Goal: Task Accomplishment & Management: Manage account settings

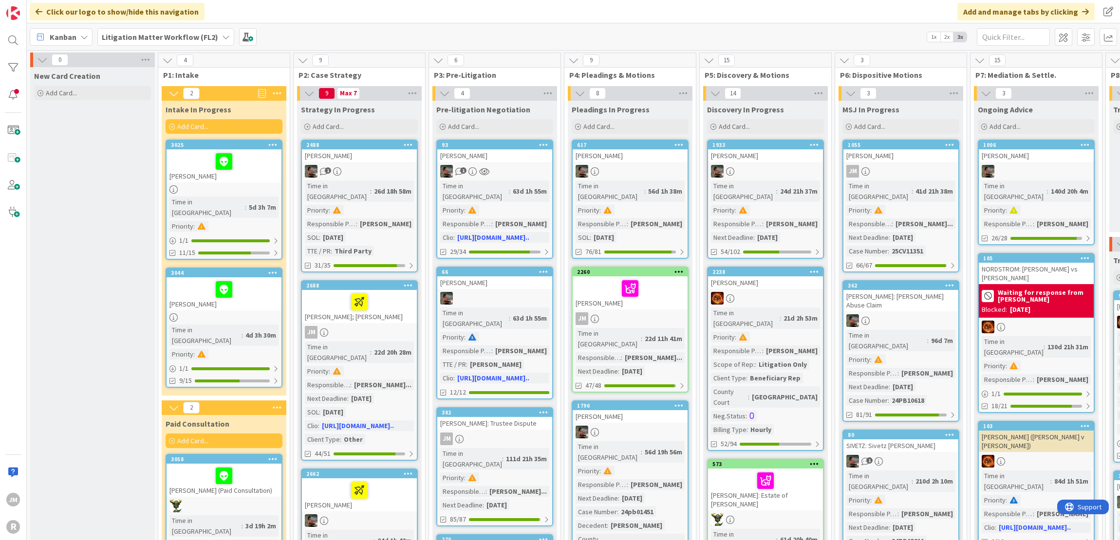
click at [81, 36] on icon at bounding box center [84, 37] width 8 height 8
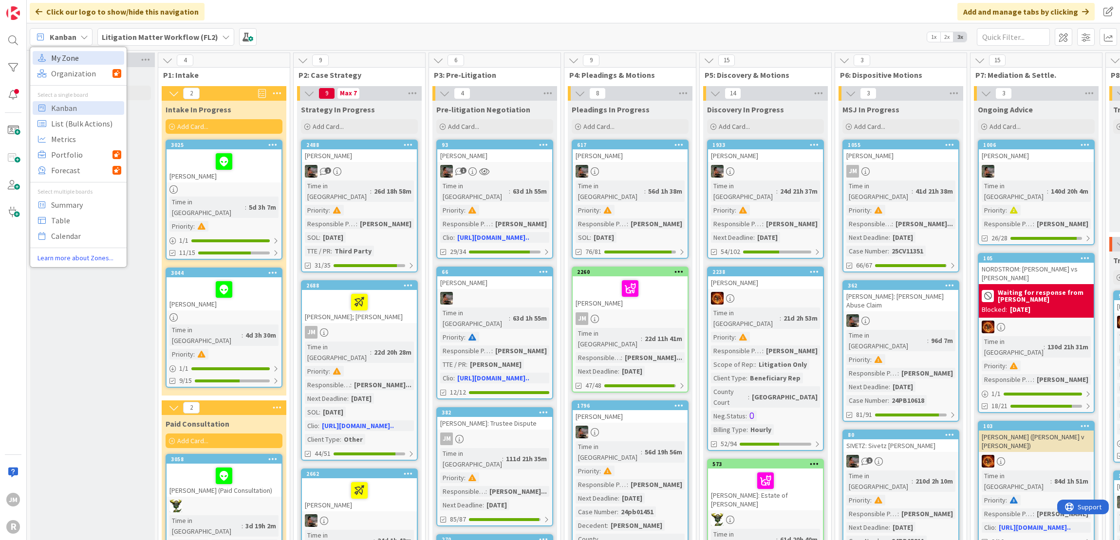
click at [82, 55] on span "My Zone" at bounding box center [86, 58] width 70 height 15
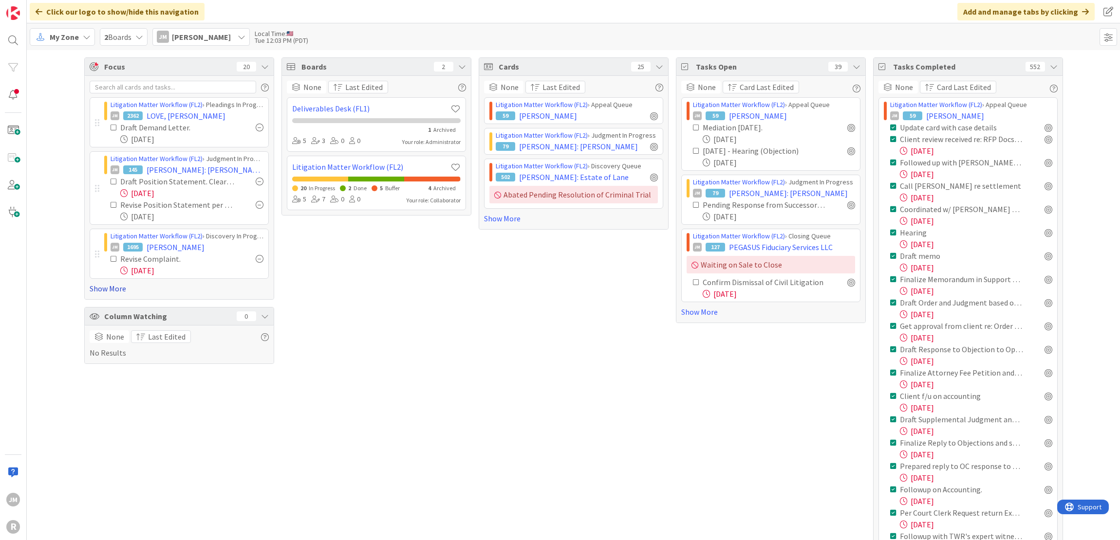
click at [109, 290] on link "Show More" at bounding box center [179, 289] width 179 height 12
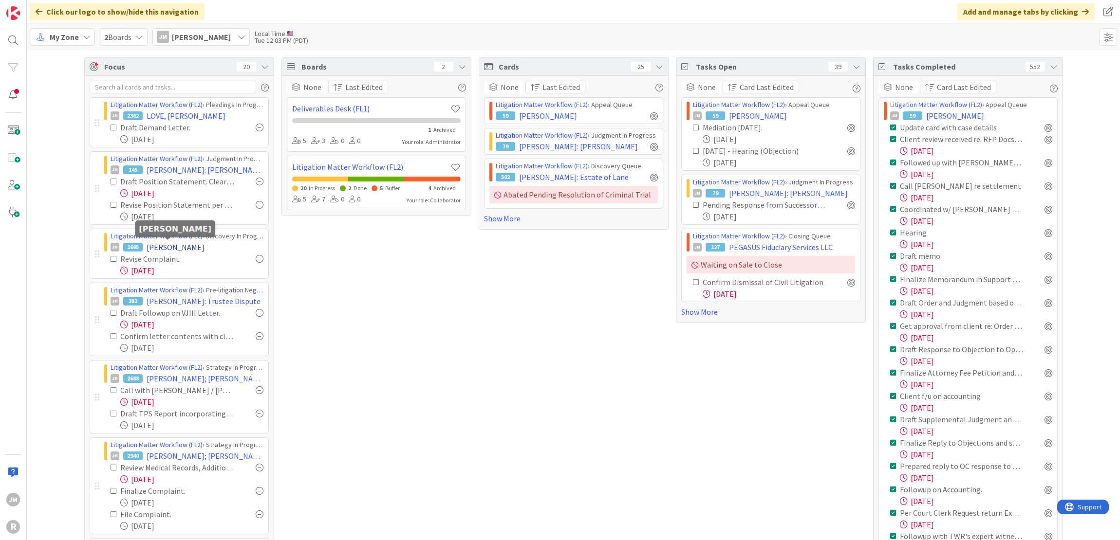
click at [153, 245] on span "GODINEZ, Luisa" at bounding box center [176, 247] width 58 height 12
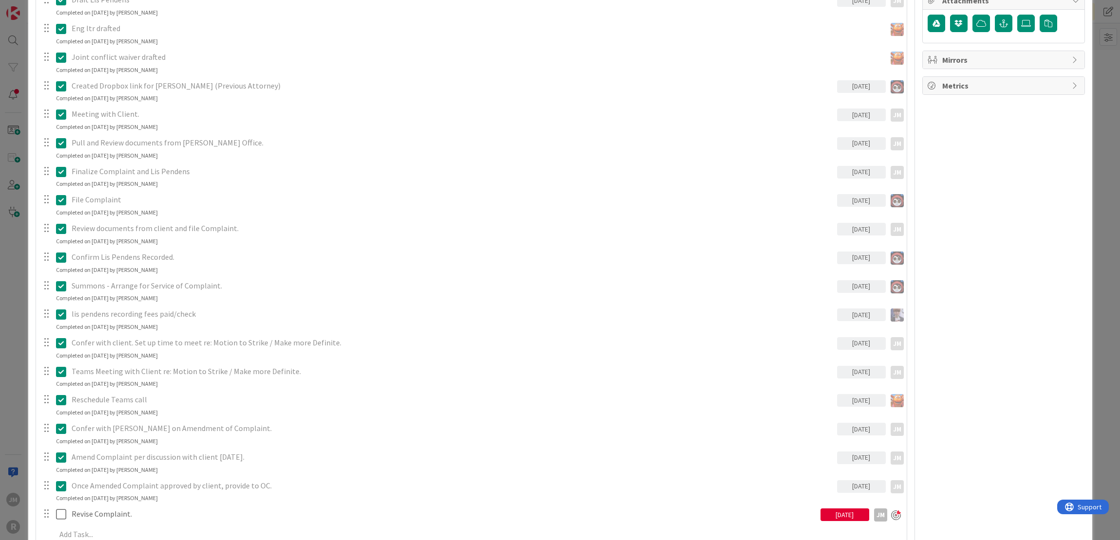
scroll to position [779, 0]
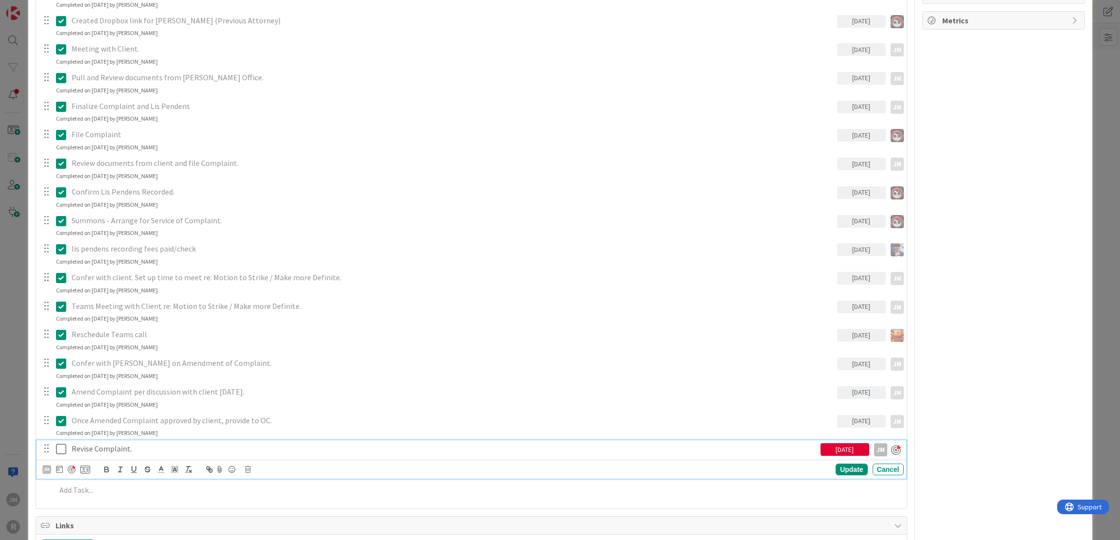
click at [119, 444] on p "Revise Complaint." at bounding box center [444, 448] width 745 height 11
click at [57, 470] on icon at bounding box center [59, 469] width 7 height 8
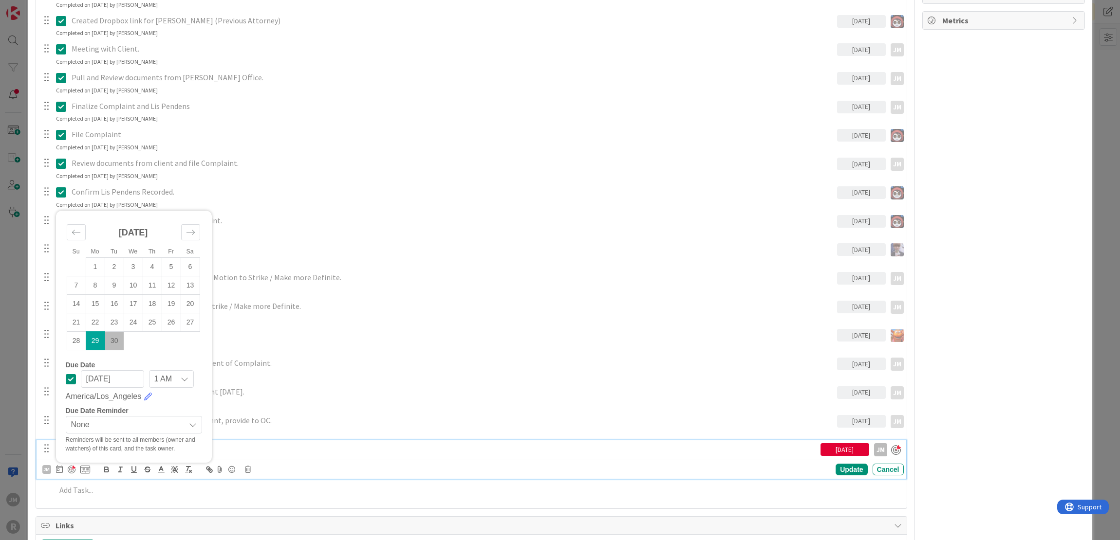
click at [116, 335] on td "30" at bounding box center [114, 341] width 19 height 18
type input "09/30/2025"
click at [852, 468] on div "Update" at bounding box center [851, 470] width 32 height 12
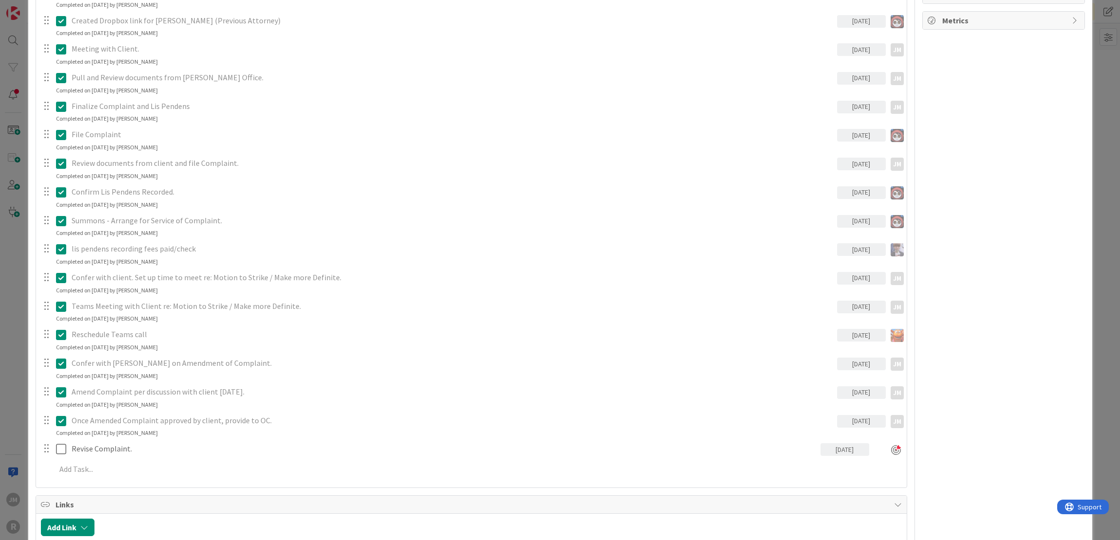
click at [16, 383] on div "ID 1695 Litigation Matter Workflow (FL2) Discovery In Progress Title 14 / 128 G…" at bounding box center [560, 270] width 1120 height 540
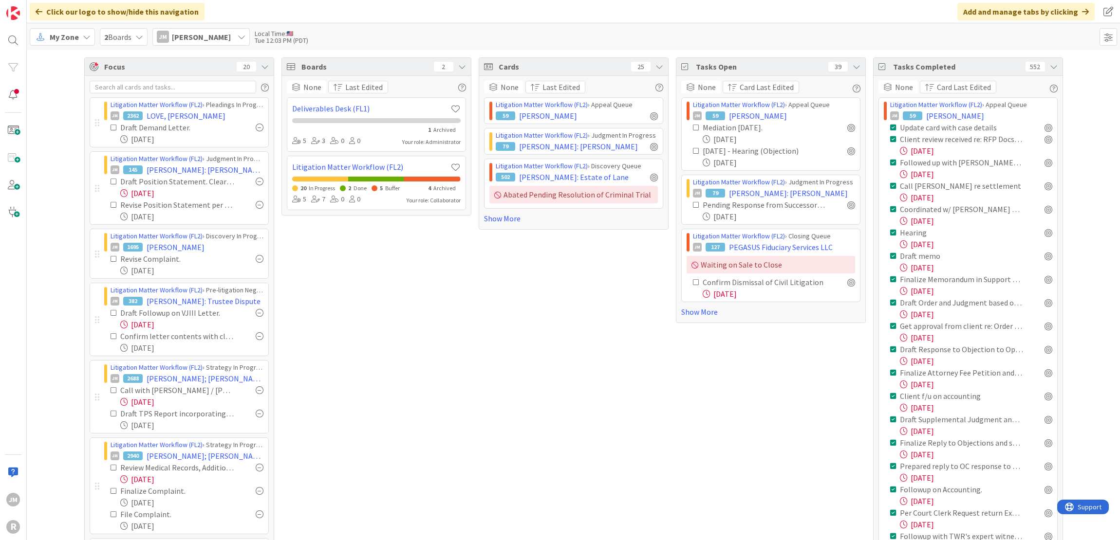
click at [1050, 65] on icon at bounding box center [1054, 67] width 8 height 8
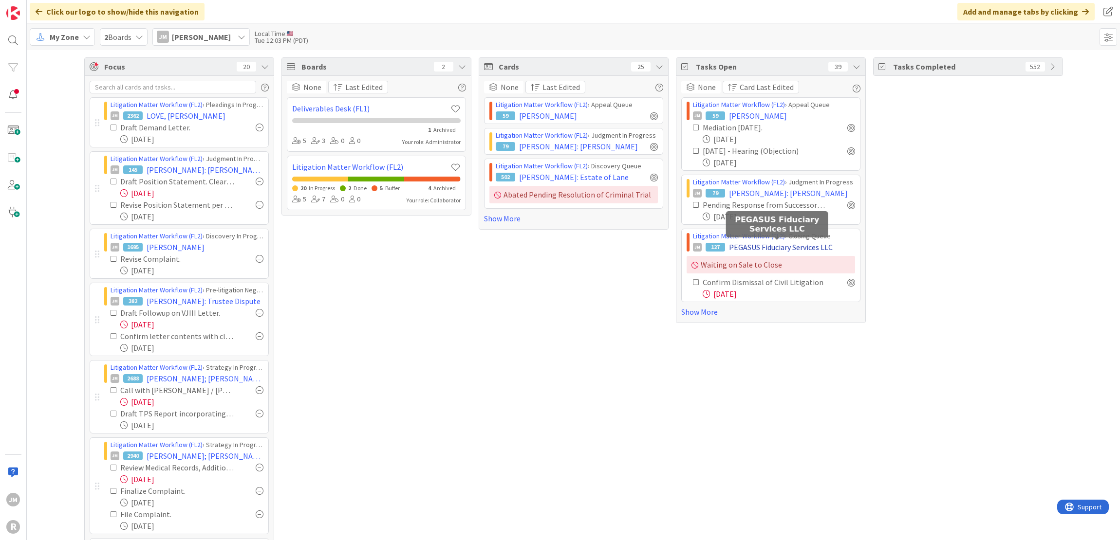
click at [772, 245] on span "PEGASUS Fiduciary Services LLC" at bounding box center [781, 247] width 104 height 12
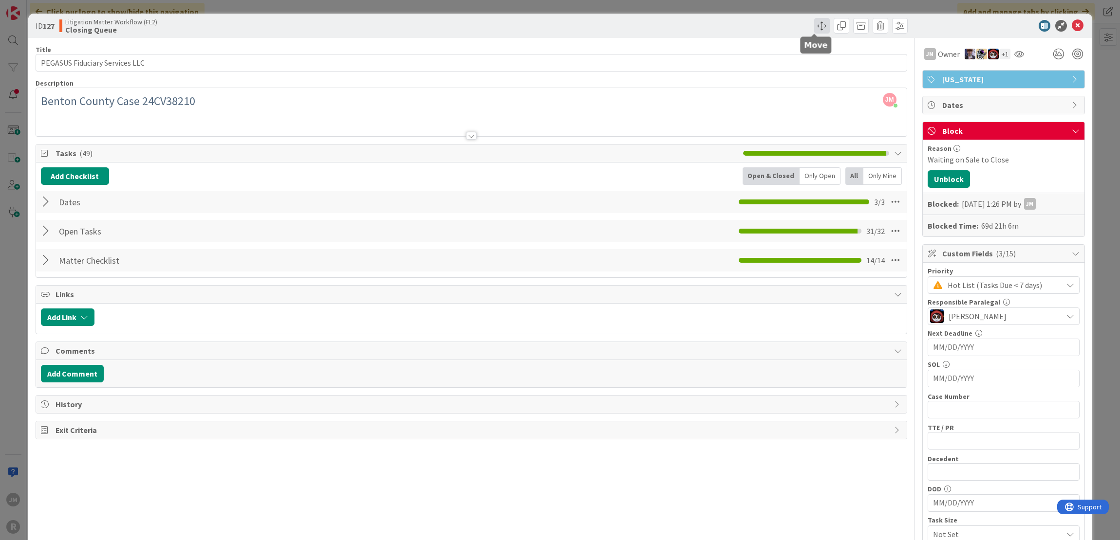
click at [814, 28] on span at bounding box center [822, 26] width 16 height 16
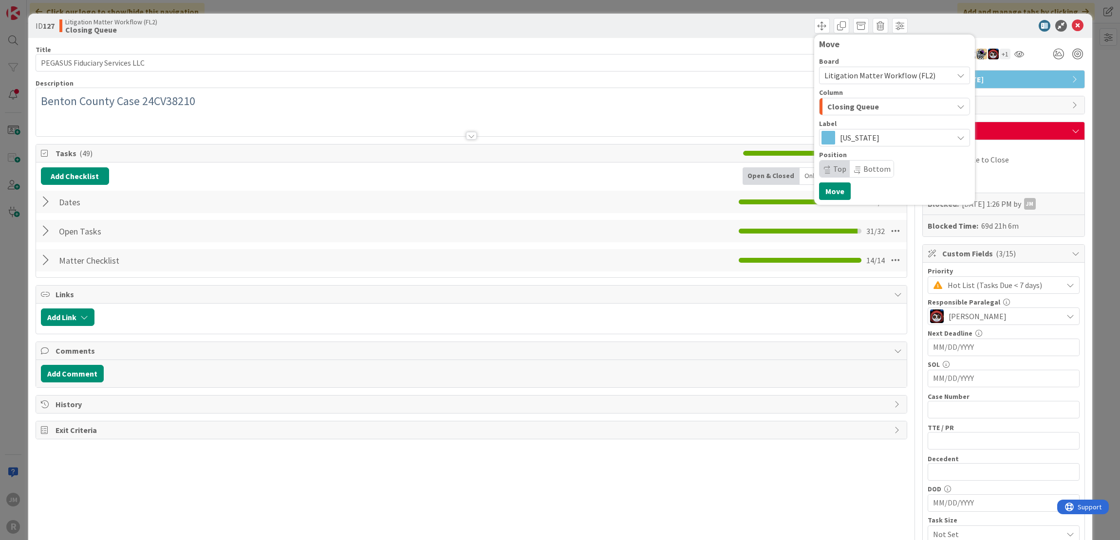
click at [717, 8] on div "ID 127 Litigation Matter Workflow (FL2) Closing Queue Move Board Litigation Mat…" at bounding box center [560, 270] width 1120 height 540
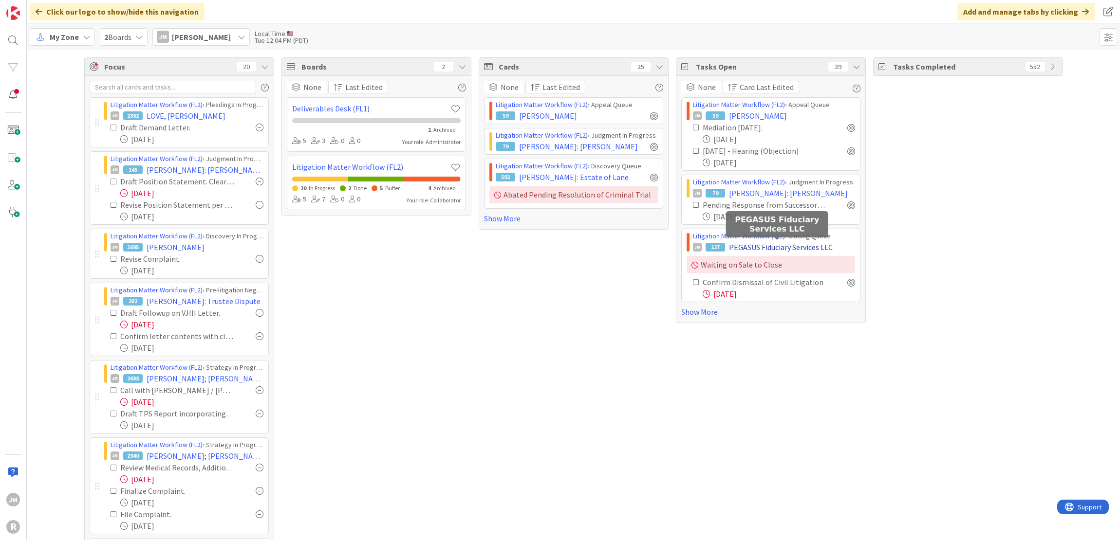
click at [755, 248] on span "PEGASUS Fiduciary Services LLC" at bounding box center [781, 247] width 104 height 12
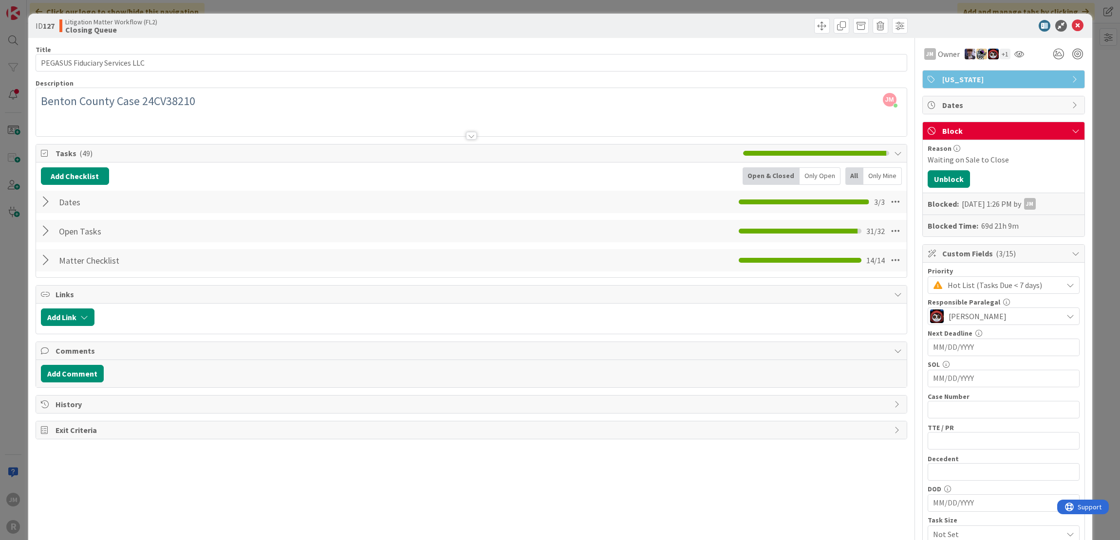
click at [44, 229] on div at bounding box center [47, 231] width 13 height 18
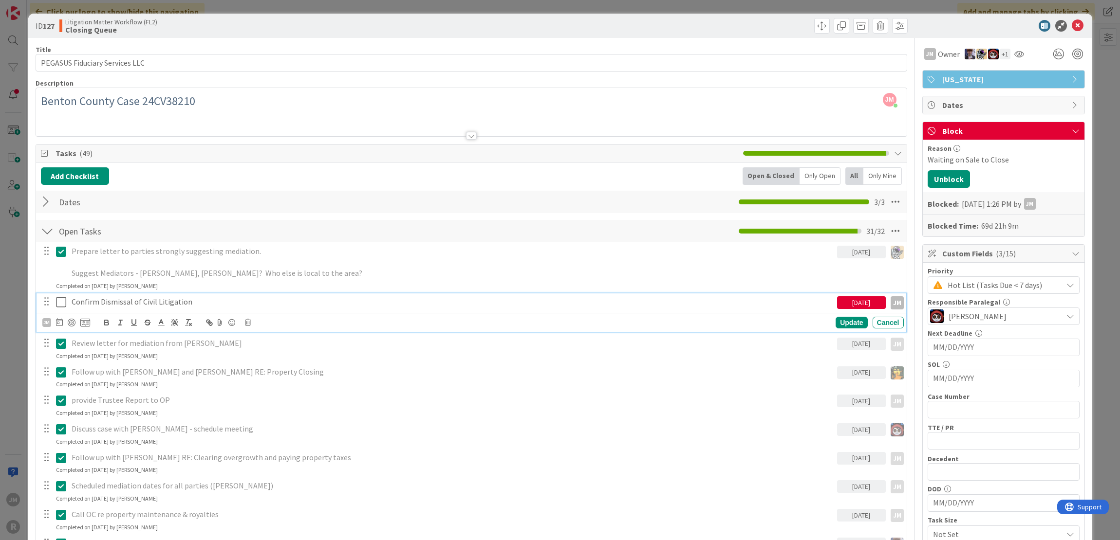
click at [184, 300] on p "Confirm Dismissal of Civil Litigation" at bounding box center [452, 301] width 761 height 11
click at [60, 320] on icon at bounding box center [59, 322] width 7 height 8
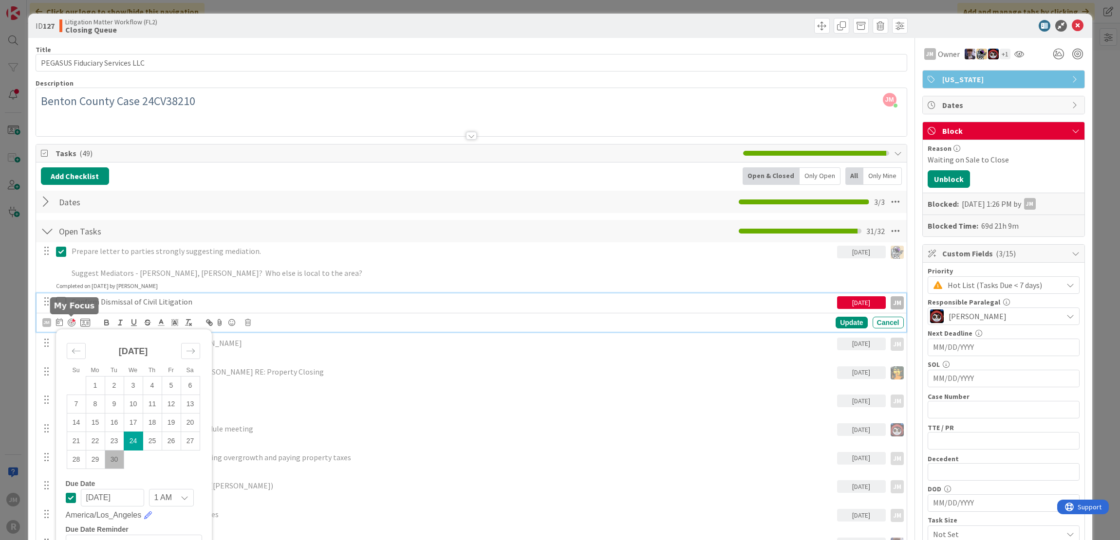
click at [74, 321] on div at bounding box center [72, 323] width 8 height 8
click at [114, 456] on td "30" at bounding box center [111, 460] width 19 height 18
click at [95, 456] on td "29" at bounding box center [92, 460] width 19 height 18
type input "09/29/2025"
click at [44, 325] on icon at bounding box center [45, 323] width 6 height 7
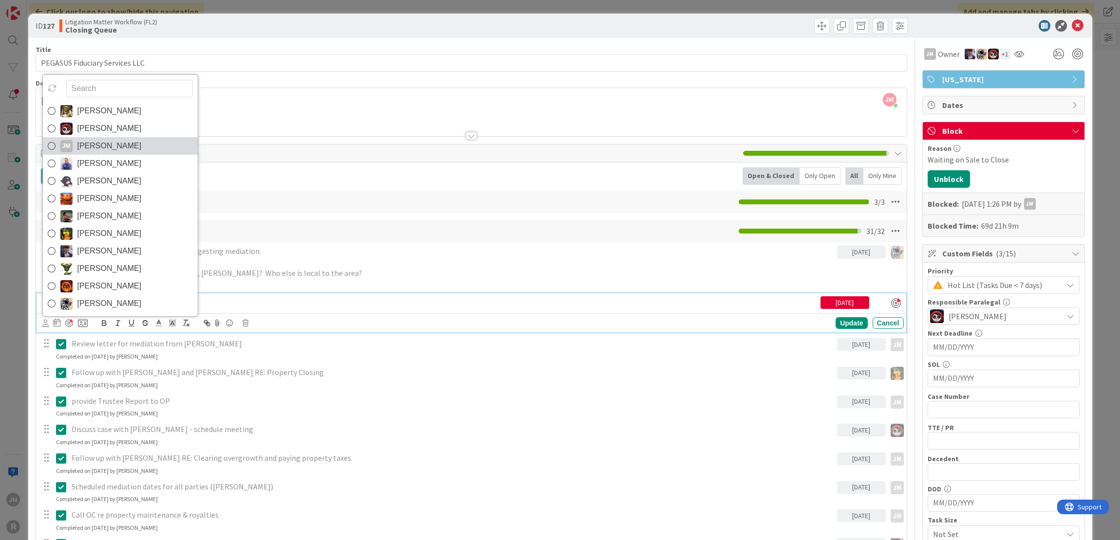
click at [87, 145] on span "Jeff Myers" at bounding box center [109, 146] width 64 height 15
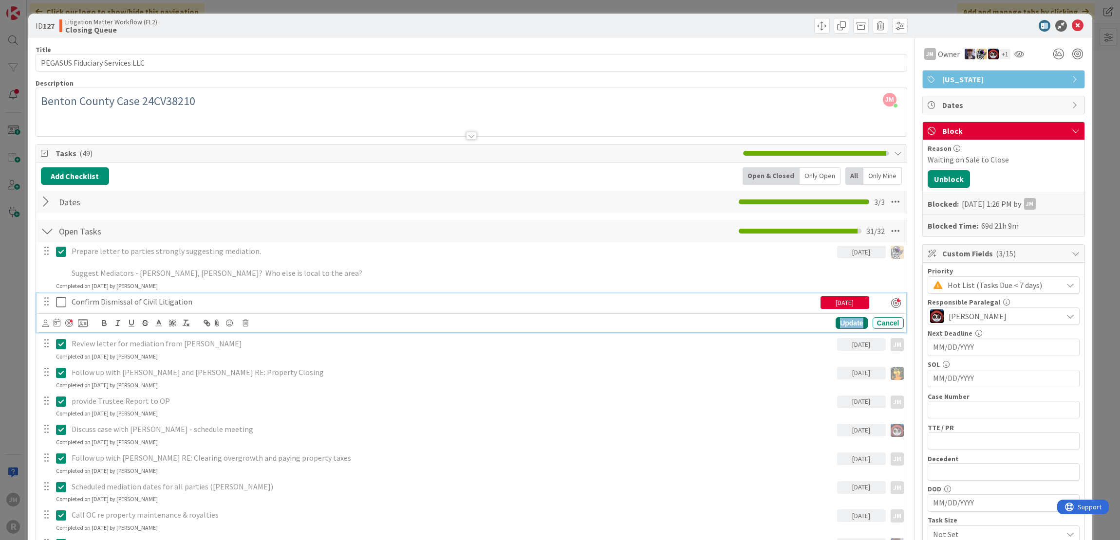
click at [837, 322] on div "Update" at bounding box center [851, 323] width 32 height 12
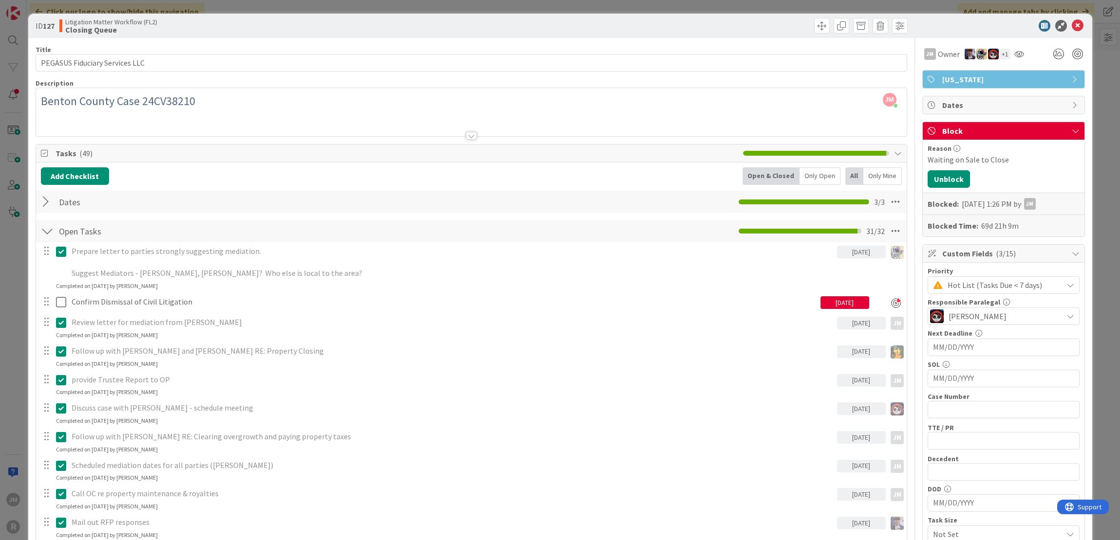
click at [12, 286] on div "ID 127 Litigation Matter Workflow (FL2) Closing Queue Title 30 / 128 PEGASUS Fi…" at bounding box center [560, 270] width 1120 height 540
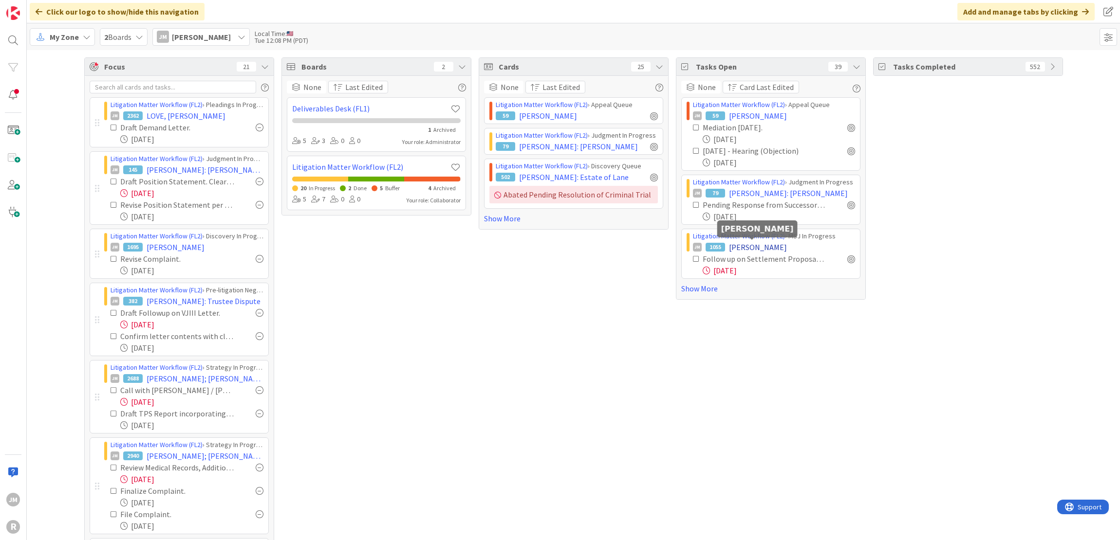
click at [773, 247] on span "WENZELL, Daniel" at bounding box center [758, 247] width 58 height 12
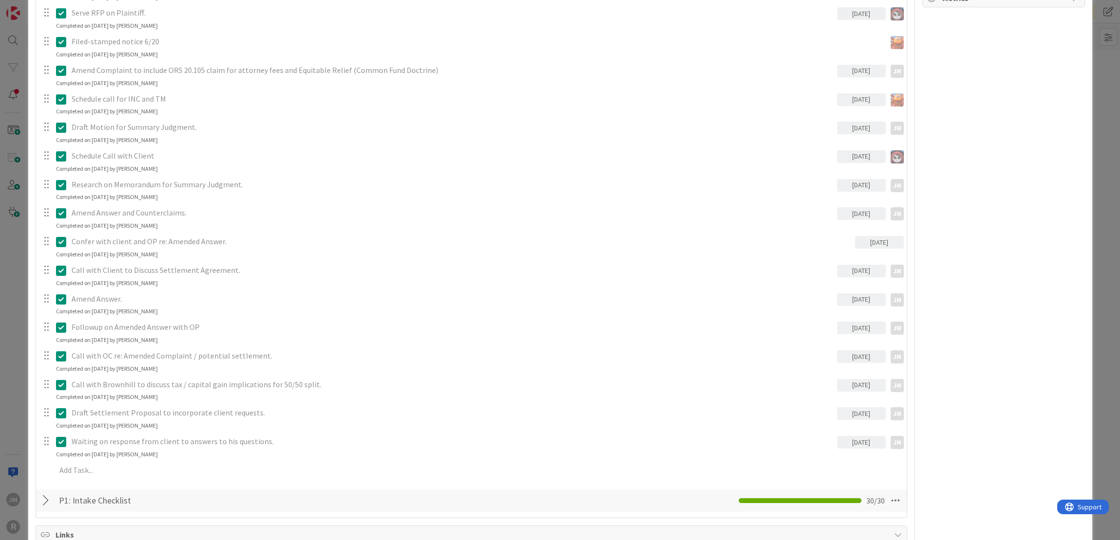
scroll to position [876, 0]
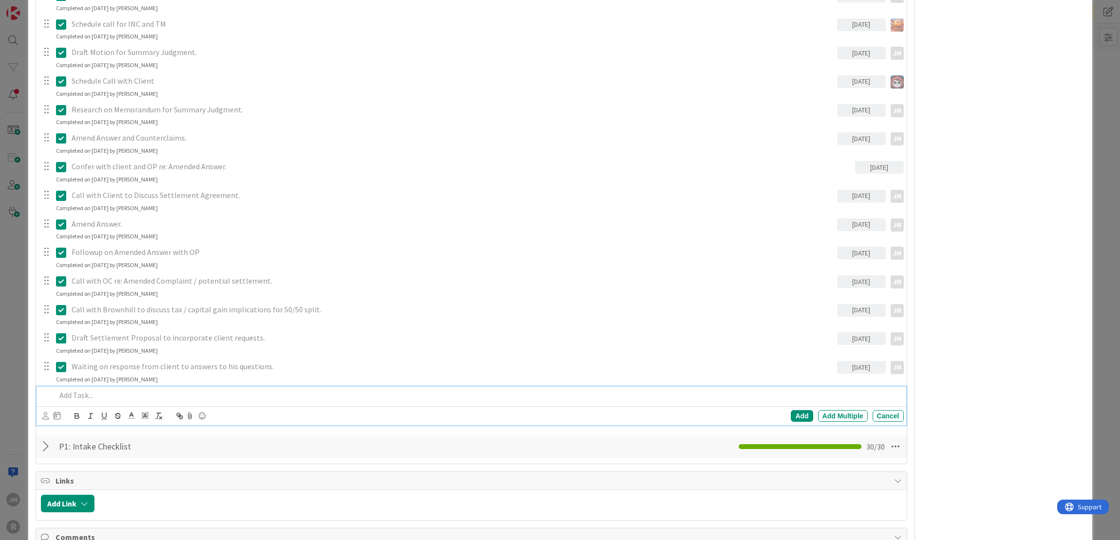
click at [181, 391] on p at bounding box center [478, 395] width 844 height 11
click at [43, 417] on icon at bounding box center [45, 415] width 6 height 7
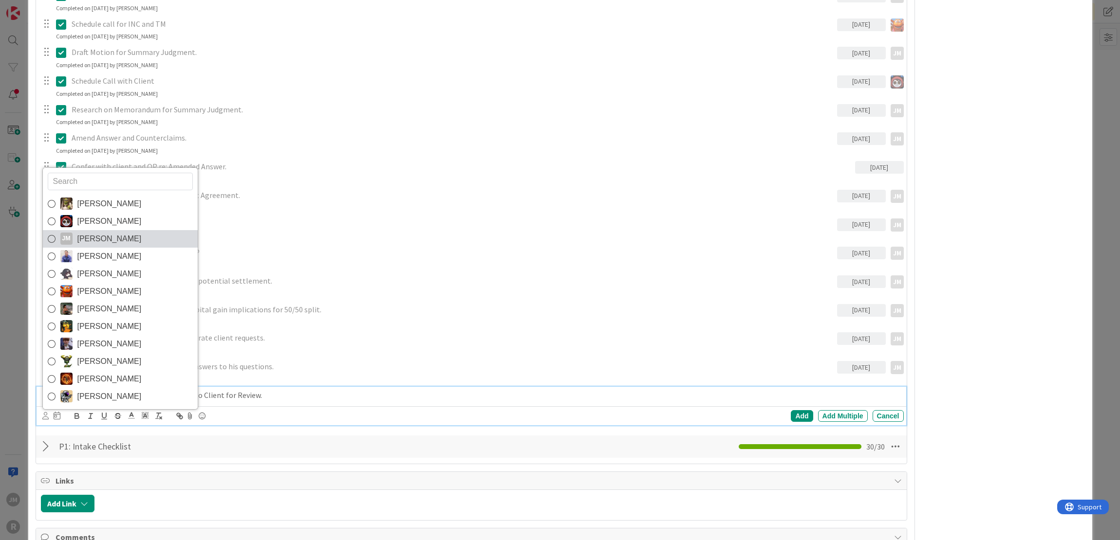
click at [86, 239] on span "Jeff Myers" at bounding box center [109, 239] width 64 height 15
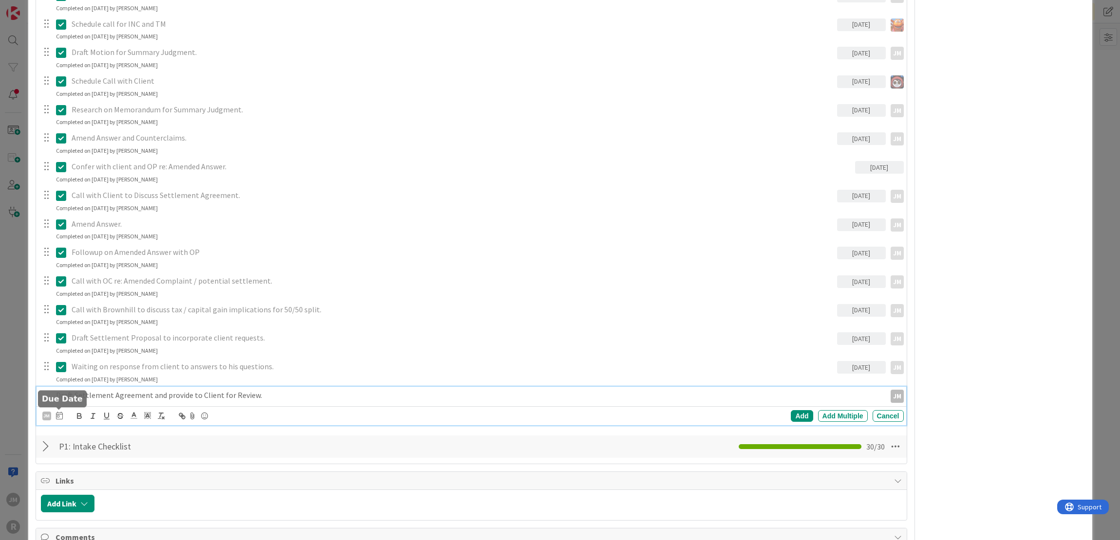
click at [56, 413] on icon at bounding box center [59, 416] width 7 height 8
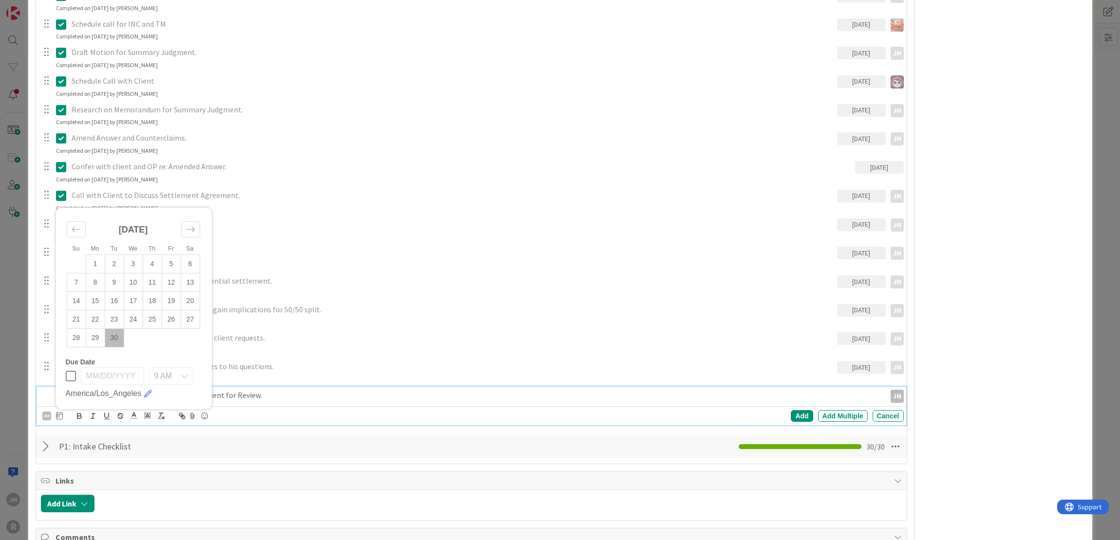
scroll to position [925, 0]
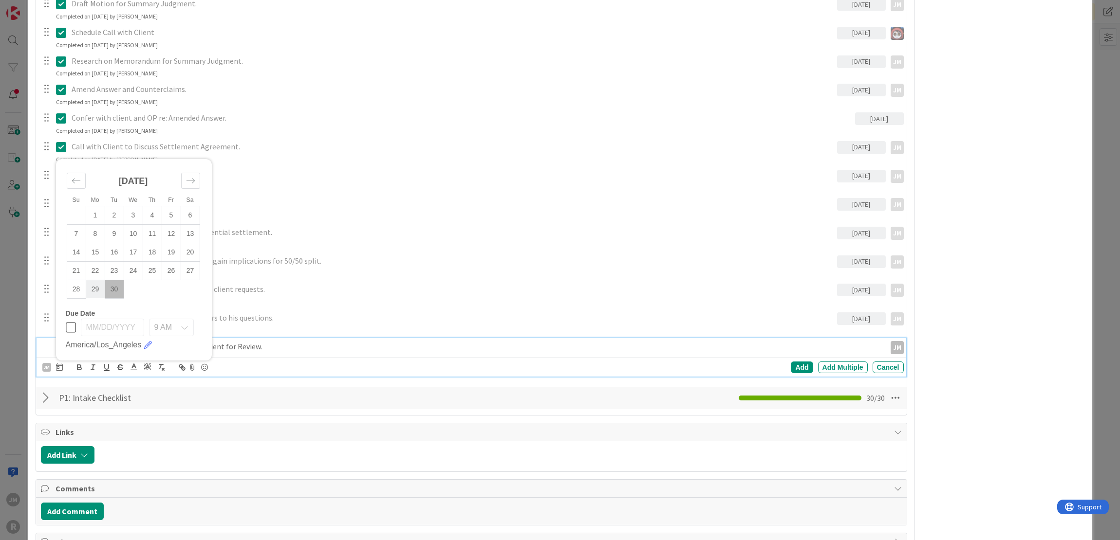
click at [99, 284] on td "29" at bounding box center [95, 289] width 19 height 18
click at [801, 363] on div "Add" at bounding box center [802, 368] width 22 height 12
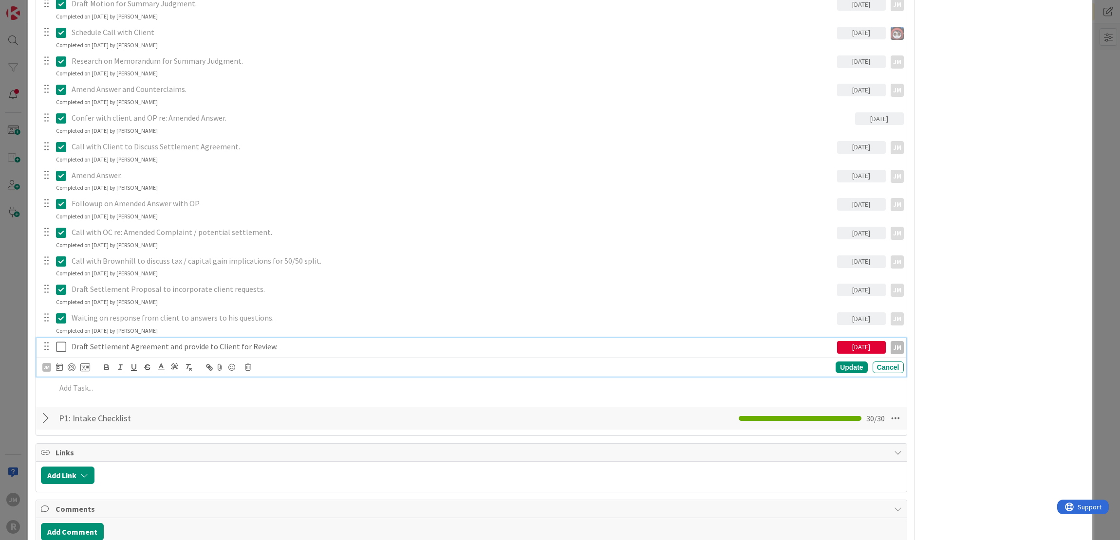
click at [129, 349] on p "Draft Settlement Agreement and provide to Client for Review." at bounding box center [452, 346] width 761 height 11
click at [73, 364] on div at bounding box center [72, 368] width 8 height 8
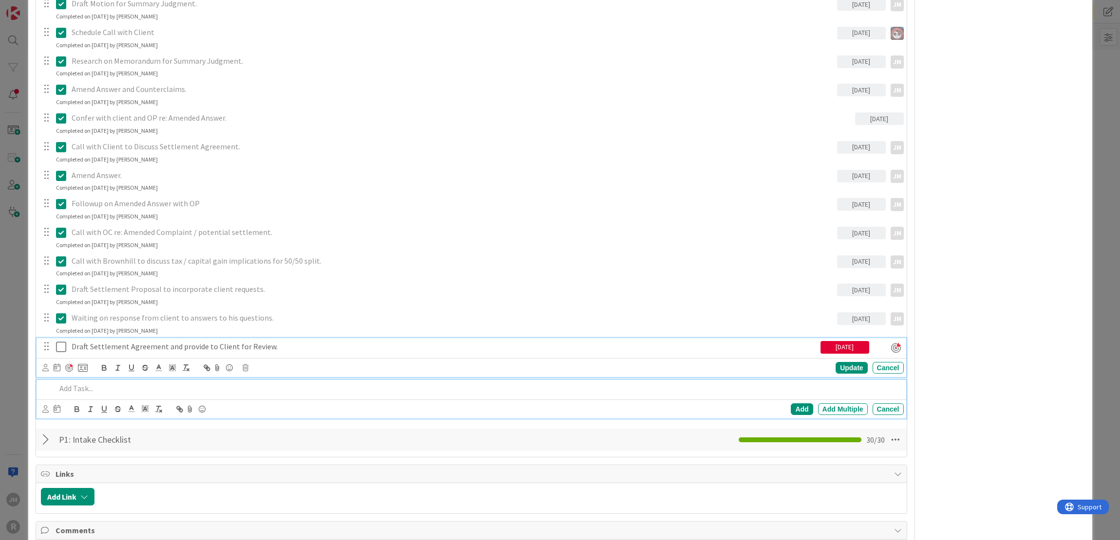
click at [91, 390] on p at bounding box center [478, 388] width 844 height 11
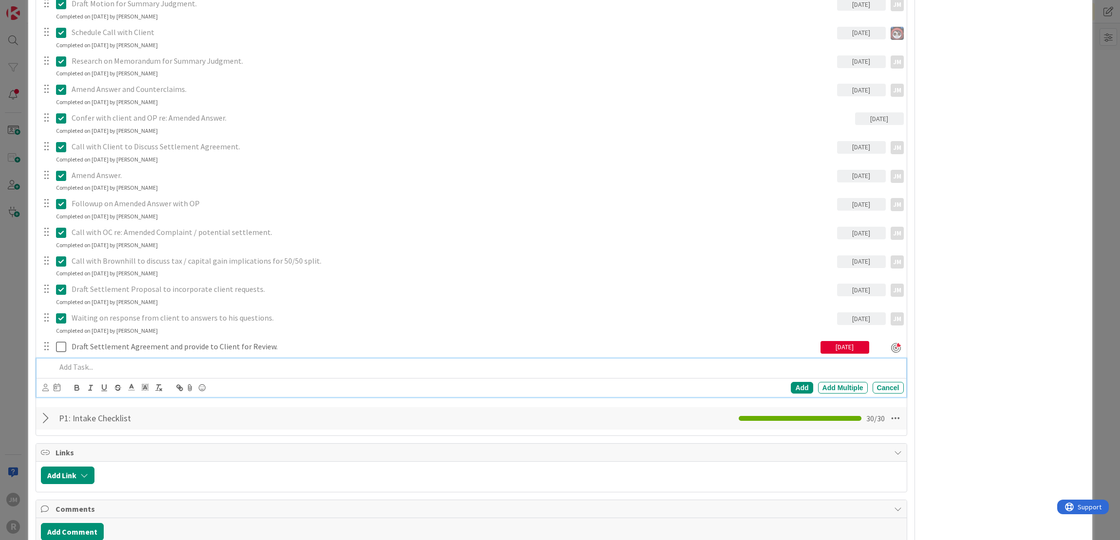
scroll to position [903, 0]
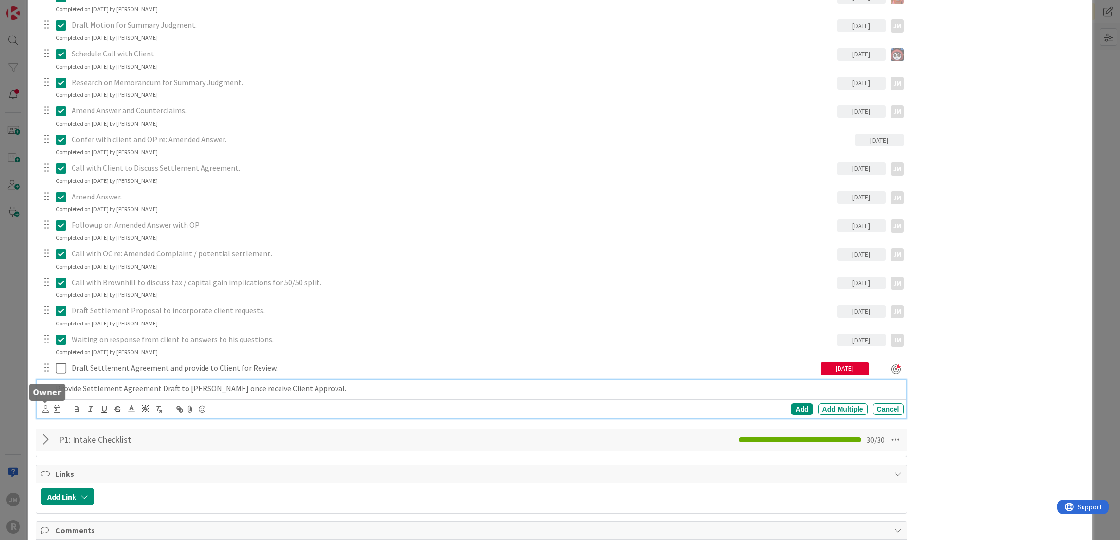
click at [44, 406] on icon at bounding box center [45, 408] width 6 height 7
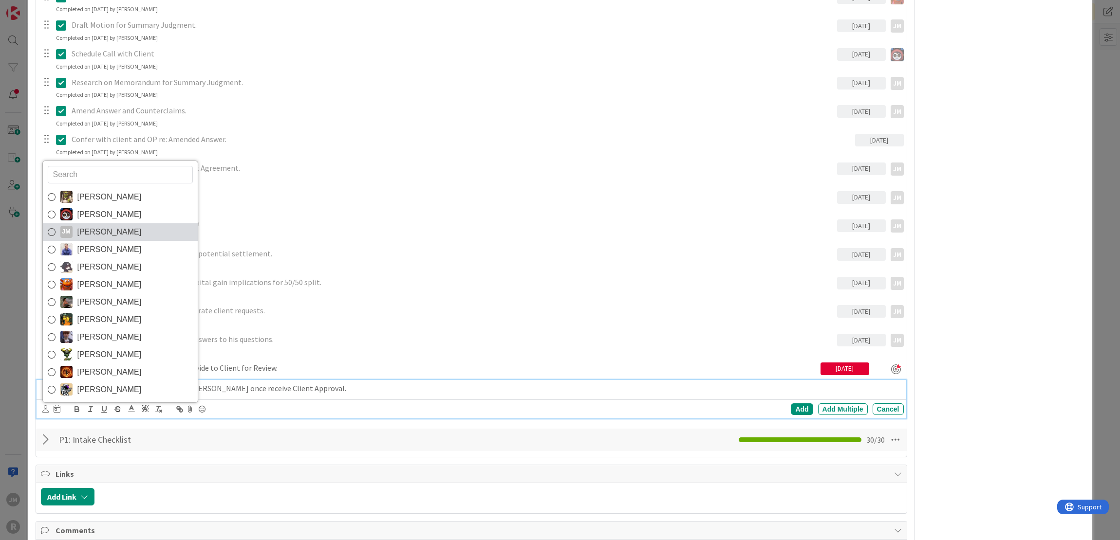
click at [103, 233] on span "Jeff Myers" at bounding box center [109, 232] width 64 height 15
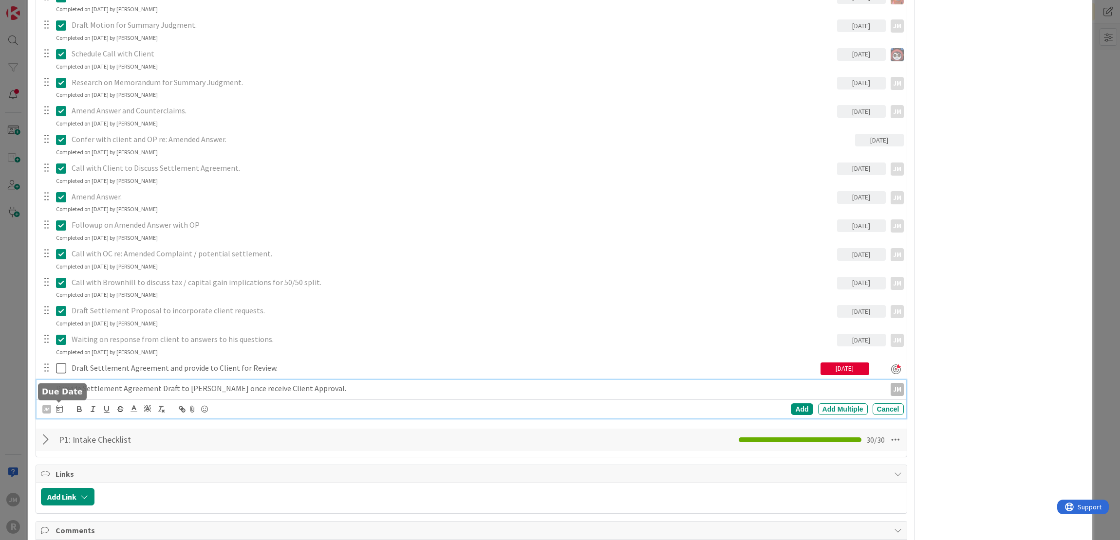
click at [59, 411] on icon at bounding box center [59, 409] width 7 height 8
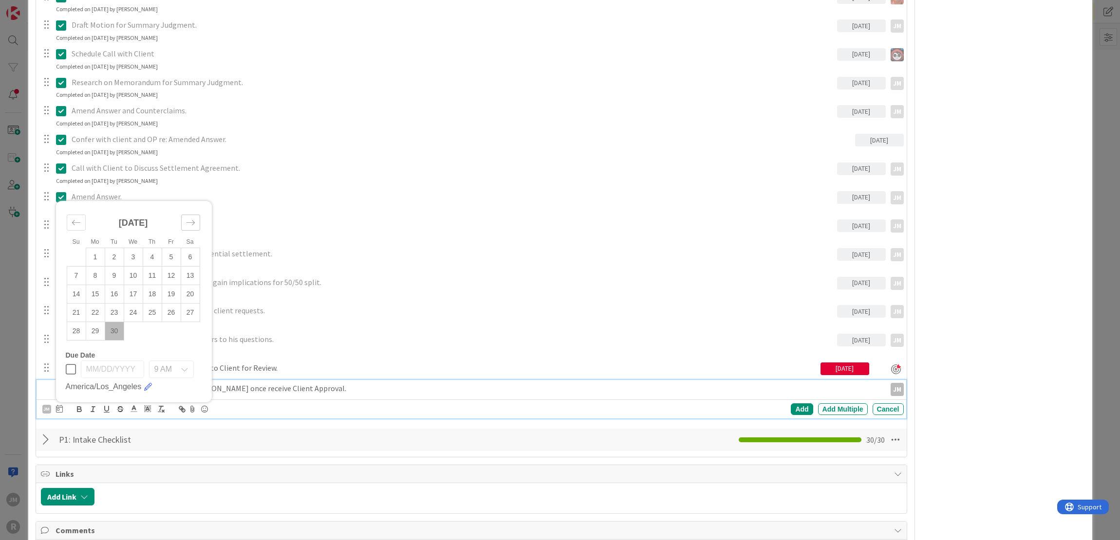
click at [193, 223] on icon "Move forward to switch to the next month." at bounding box center [190, 222] width 9 height 9
click at [172, 253] on td "3" at bounding box center [171, 257] width 19 height 18
type input "10/03/2025"
click at [798, 405] on div "Add" at bounding box center [802, 410] width 22 height 12
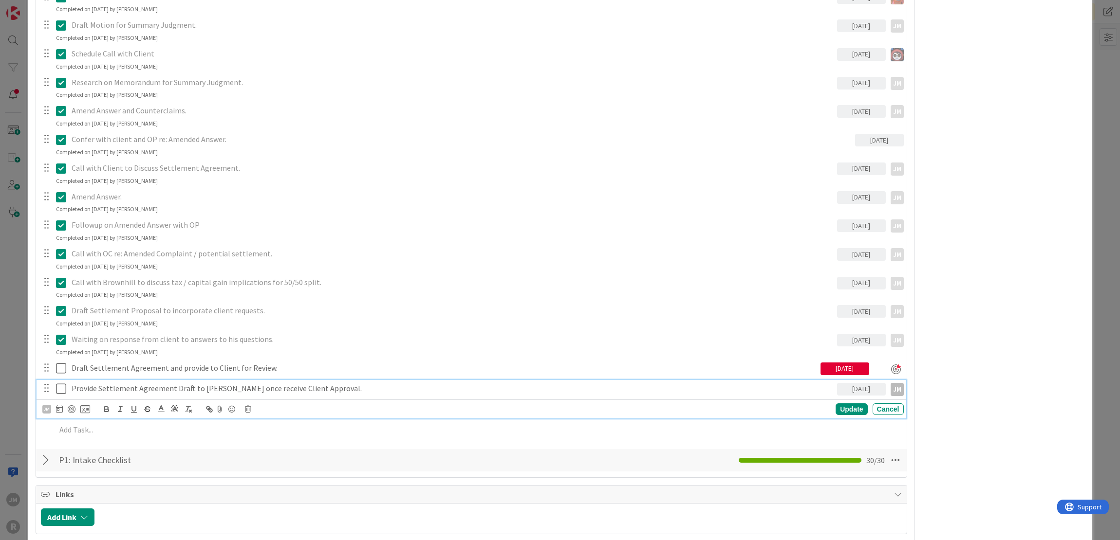
click at [130, 388] on p "Provide Settlement Agreement Draft to Chris Fowler once receive Client Approval." at bounding box center [452, 388] width 761 height 11
click at [71, 405] on div at bounding box center [72, 409] width 8 height 8
click at [850, 406] on div "Update" at bounding box center [851, 410] width 32 height 12
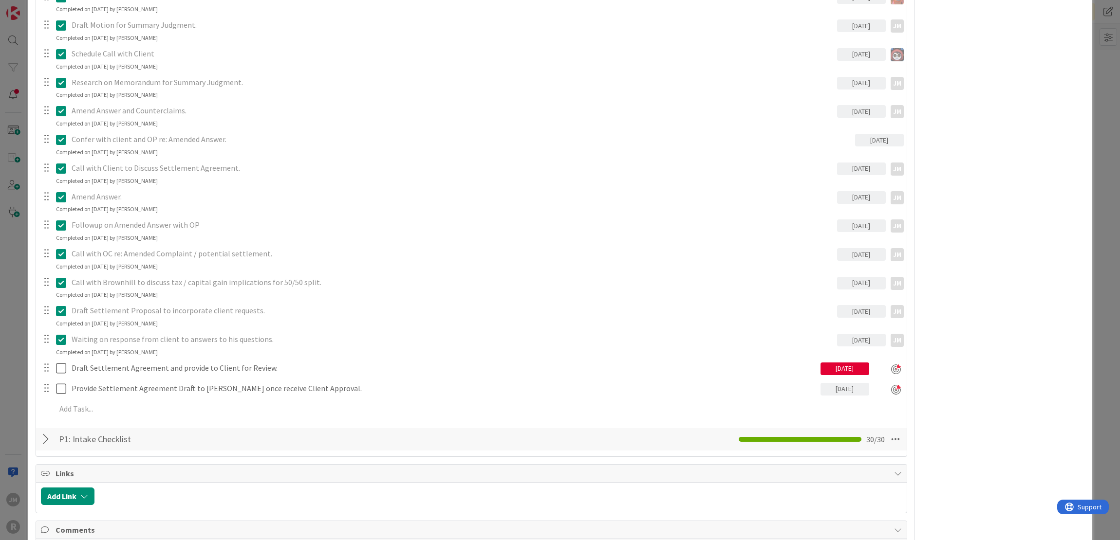
click at [21, 402] on div "ID 1055 Litigation Matter Workflow (FL2) MSJ In Progress Title 15 / 128 WENZELL…" at bounding box center [560, 270] width 1120 height 540
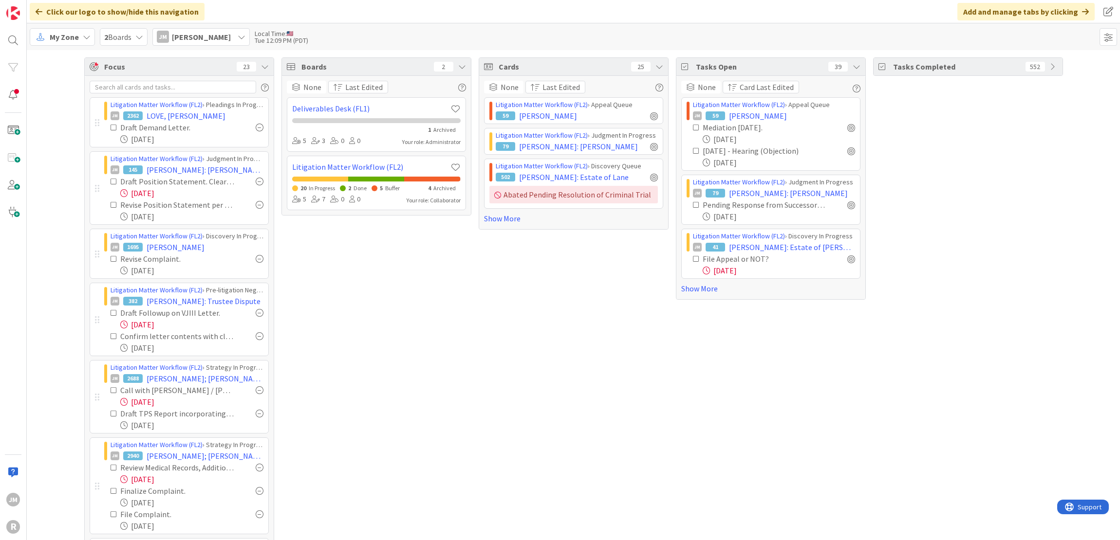
click at [83, 37] on icon at bounding box center [87, 37] width 8 height 8
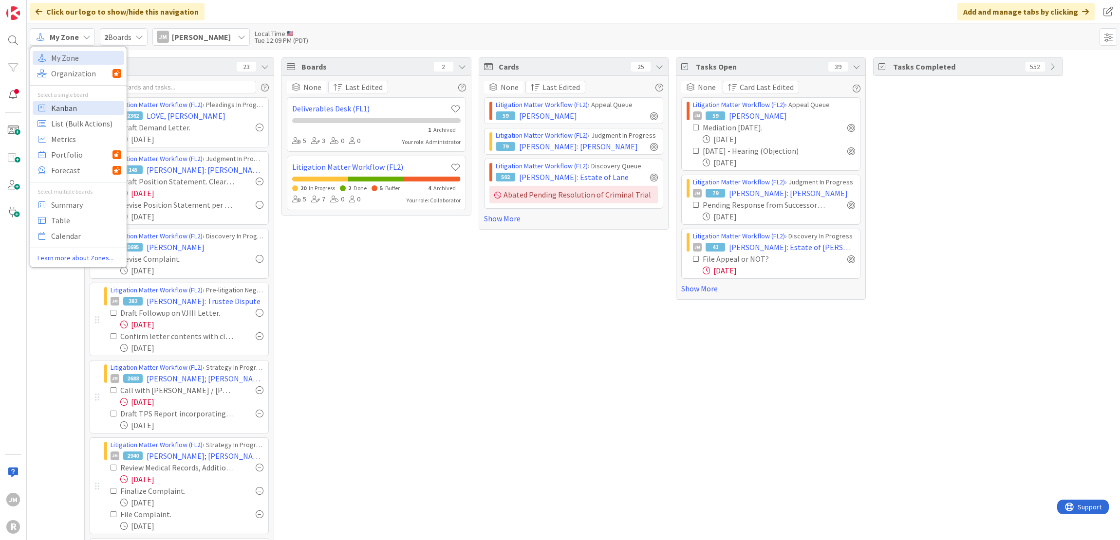
click at [78, 106] on span "Kanban" at bounding box center [86, 108] width 70 height 15
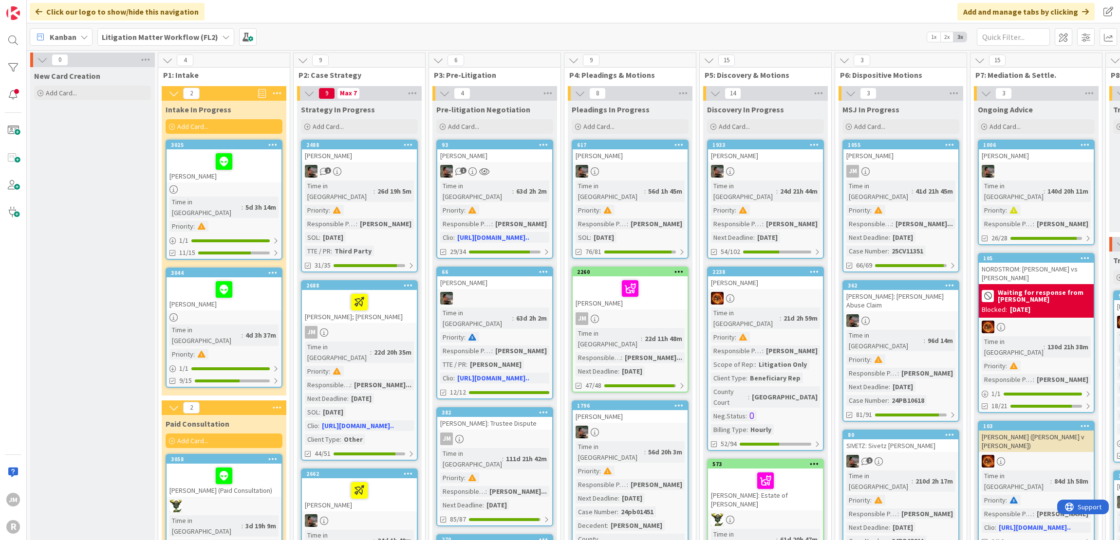
click at [85, 38] on icon at bounding box center [84, 37] width 8 height 8
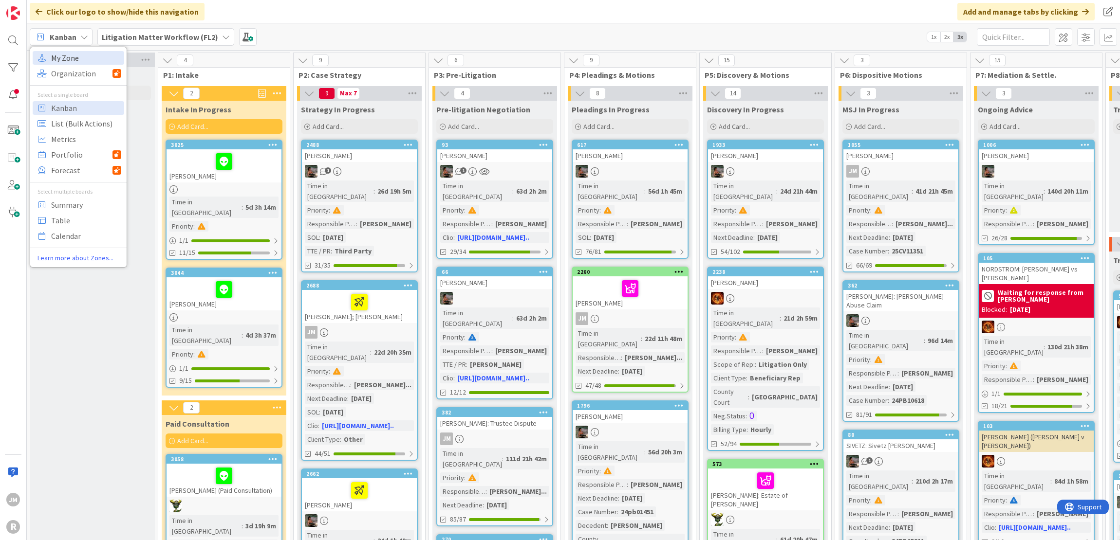
click at [82, 54] on span "My Zone" at bounding box center [86, 58] width 70 height 15
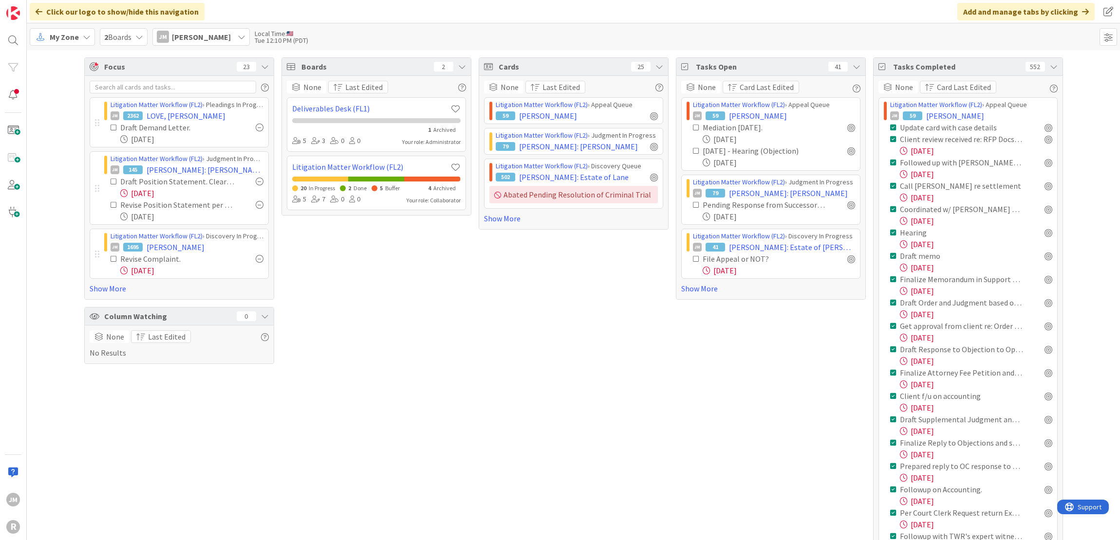
click at [1050, 68] on icon at bounding box center [1054, 67] width 8 height 8
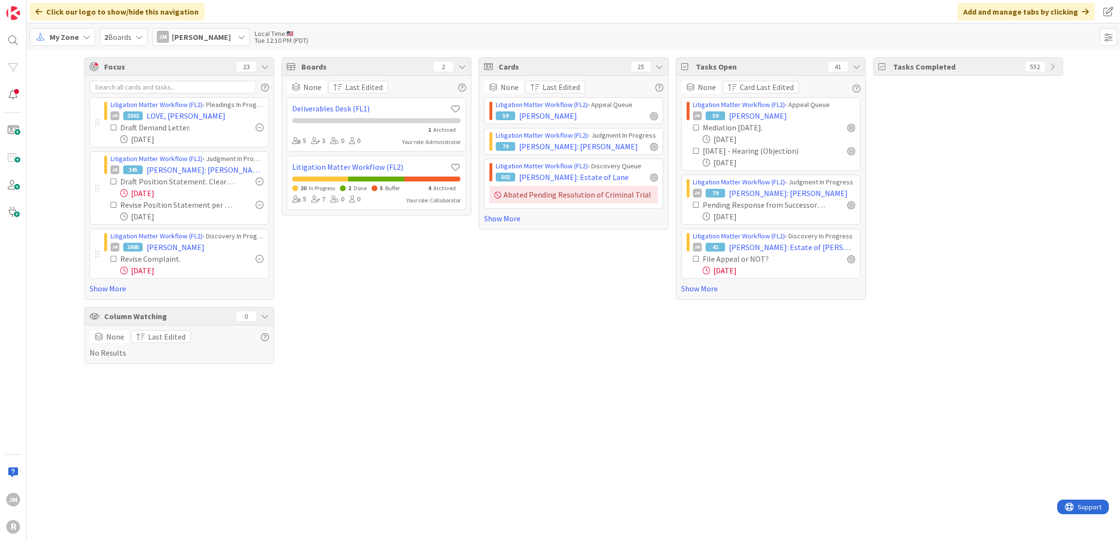
click at [695, 259] on icon at bounding box center [696, 259] width 7 height 7
click at [769, 247] on span "KENNEDY: Estate of Philip Kennedy" at bounding box center [792, 247] width 126 height 12
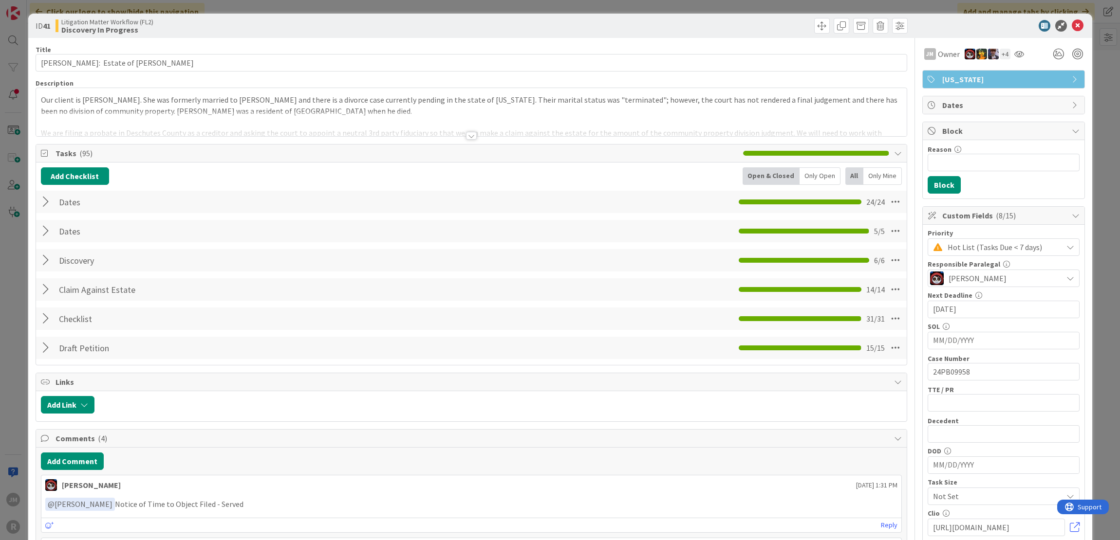
click at [811, 175] on div "Only Open" at bounding box center [819, 176] width 41 height 18
click at [44, 200] on div at bounding box center [47, 202] width 13 height 18
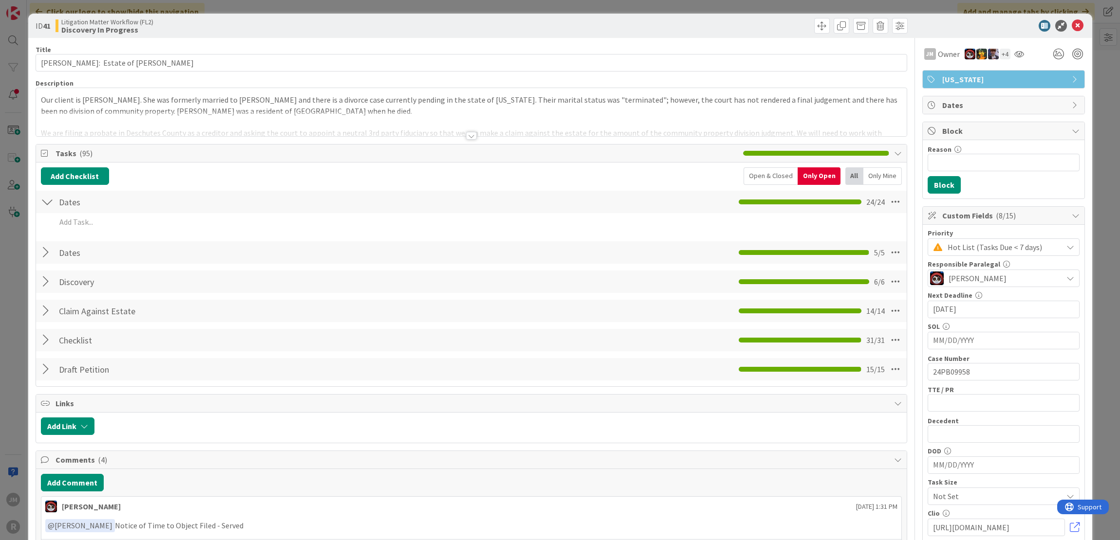
click at [44, 200] on div at bounding box center [47, 202] width 13 height 18
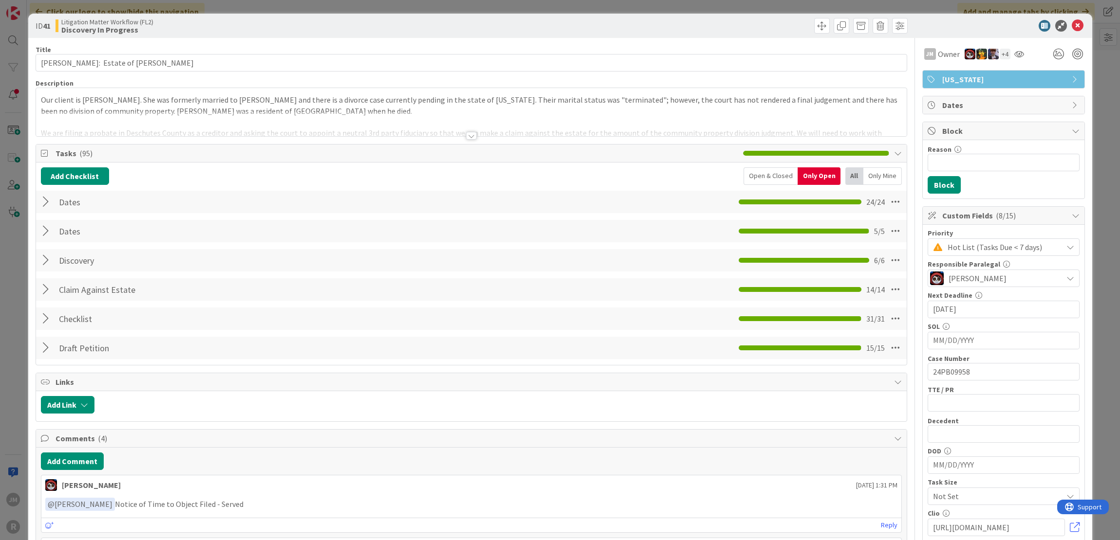
click at [46, 227] on div at bounding box center [47, 231] width 13 height 18
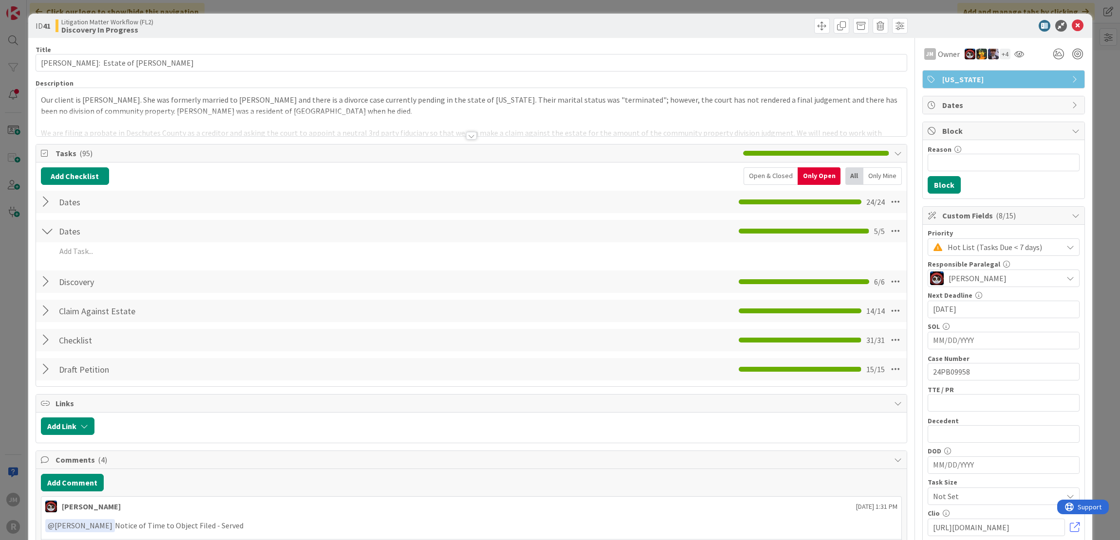
click at [46, 233] on div at bounding box center [47, 231] width 13 height 18
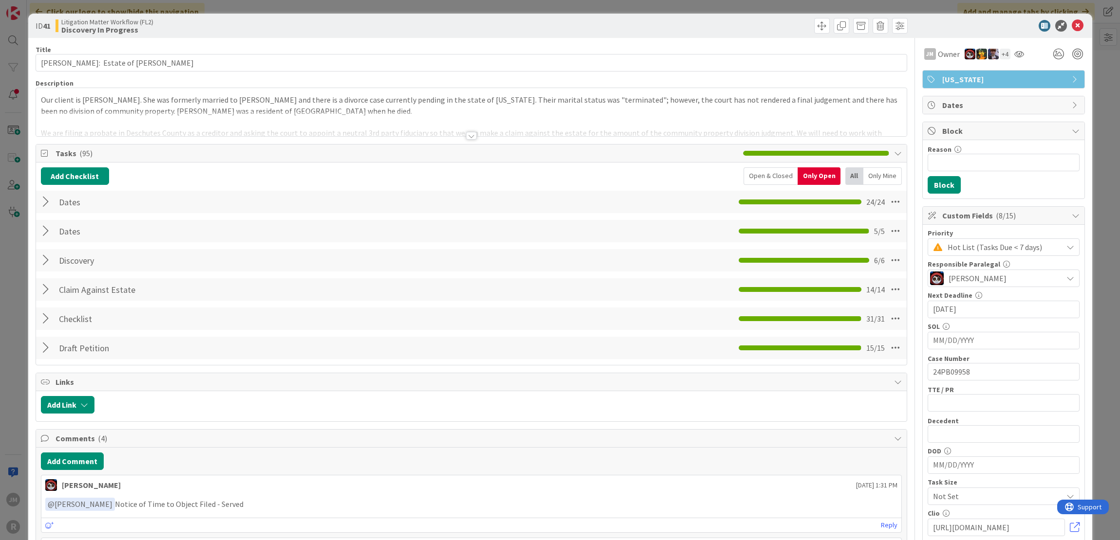
click at [42, 258] on div at bounding box center [47, 261] width 13 height 18
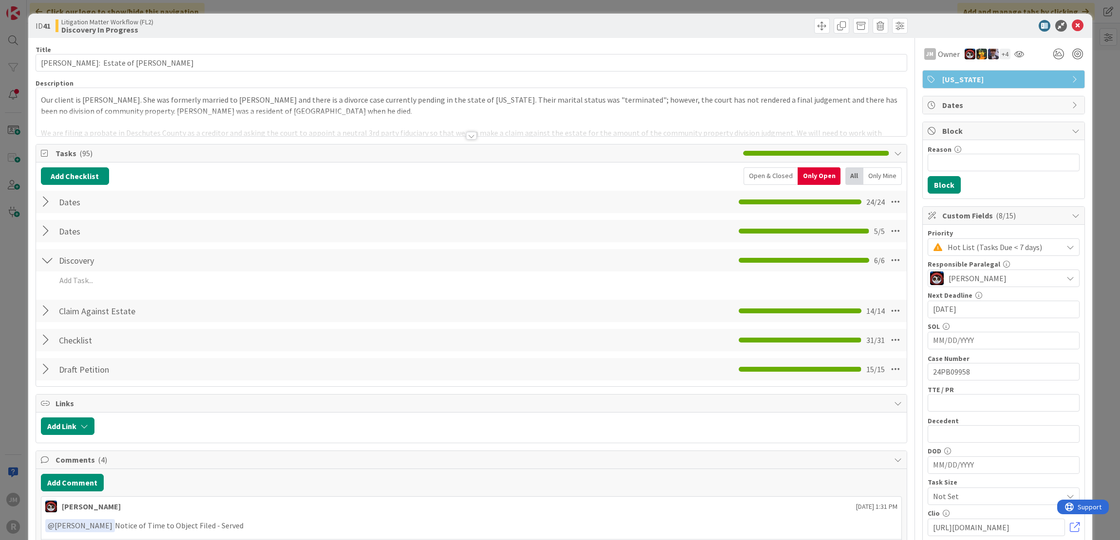
click at [42, 258] on div at bounding box center [47, 261] width 13 height 18
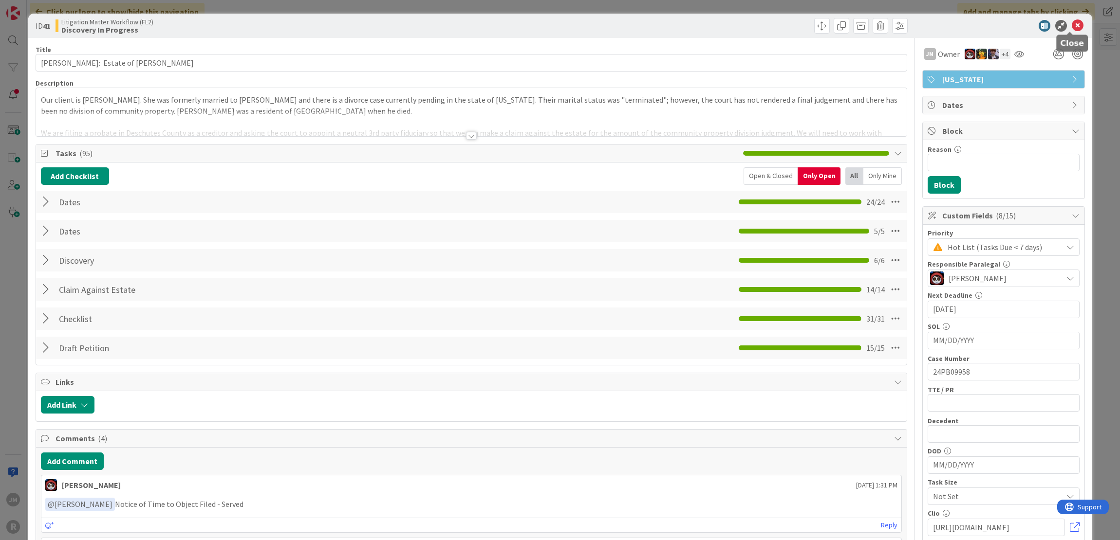
click at [1072, 27] on icon at bounding box center [1077, 26] width 12 height 12
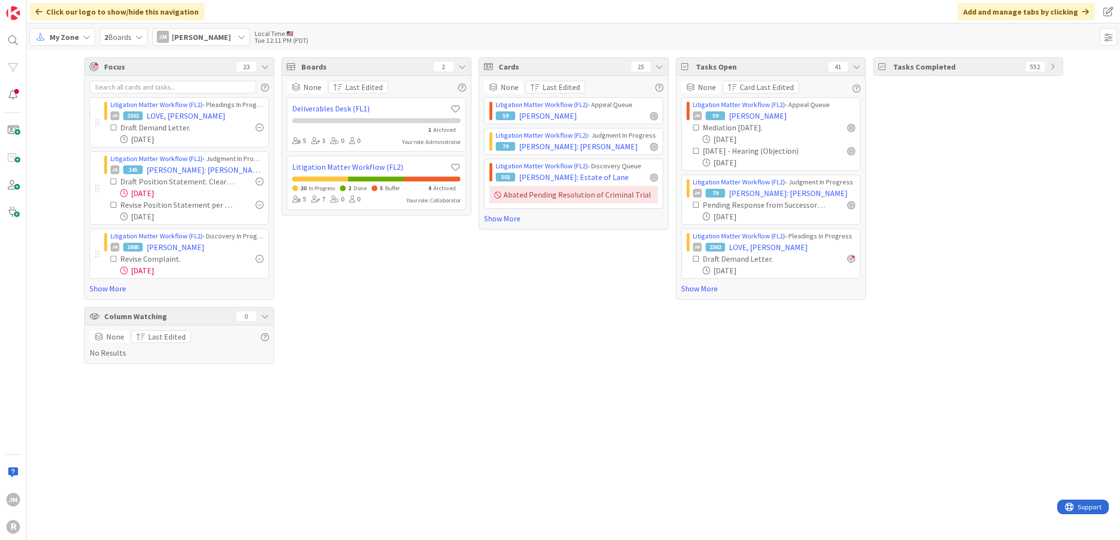
click at [374, 243] on div "Boards 2 None Last Edited Deliverables Desk (FL1) 1 Archived 5 3 0 0 Your role:…" at bounding box center [376, 210] width 190 height 307
